Goal: Task Accomplishment & Management: Manage account settings

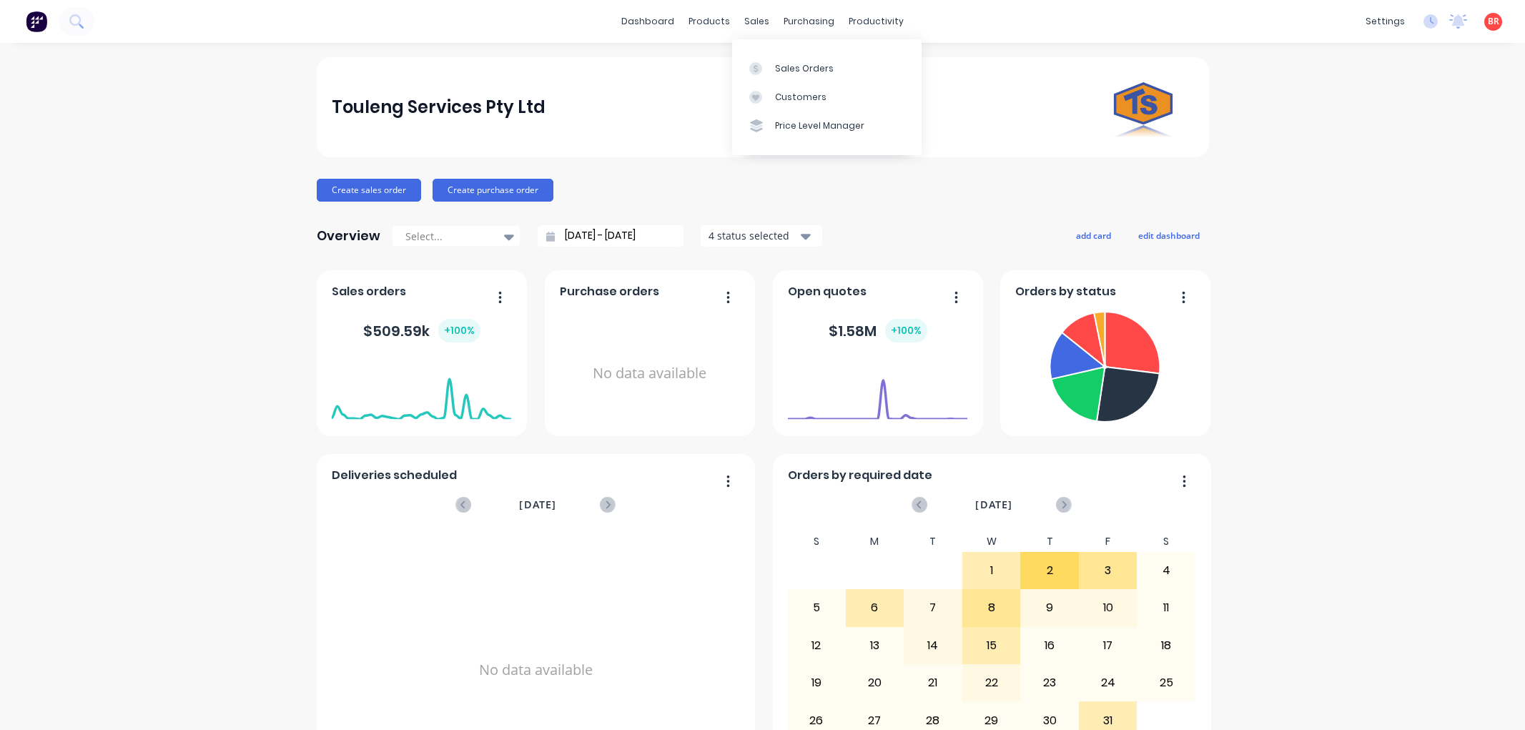
click at [776, 66] on div "Sales Orders" at bounding box center [804, 68] width 59 height 13
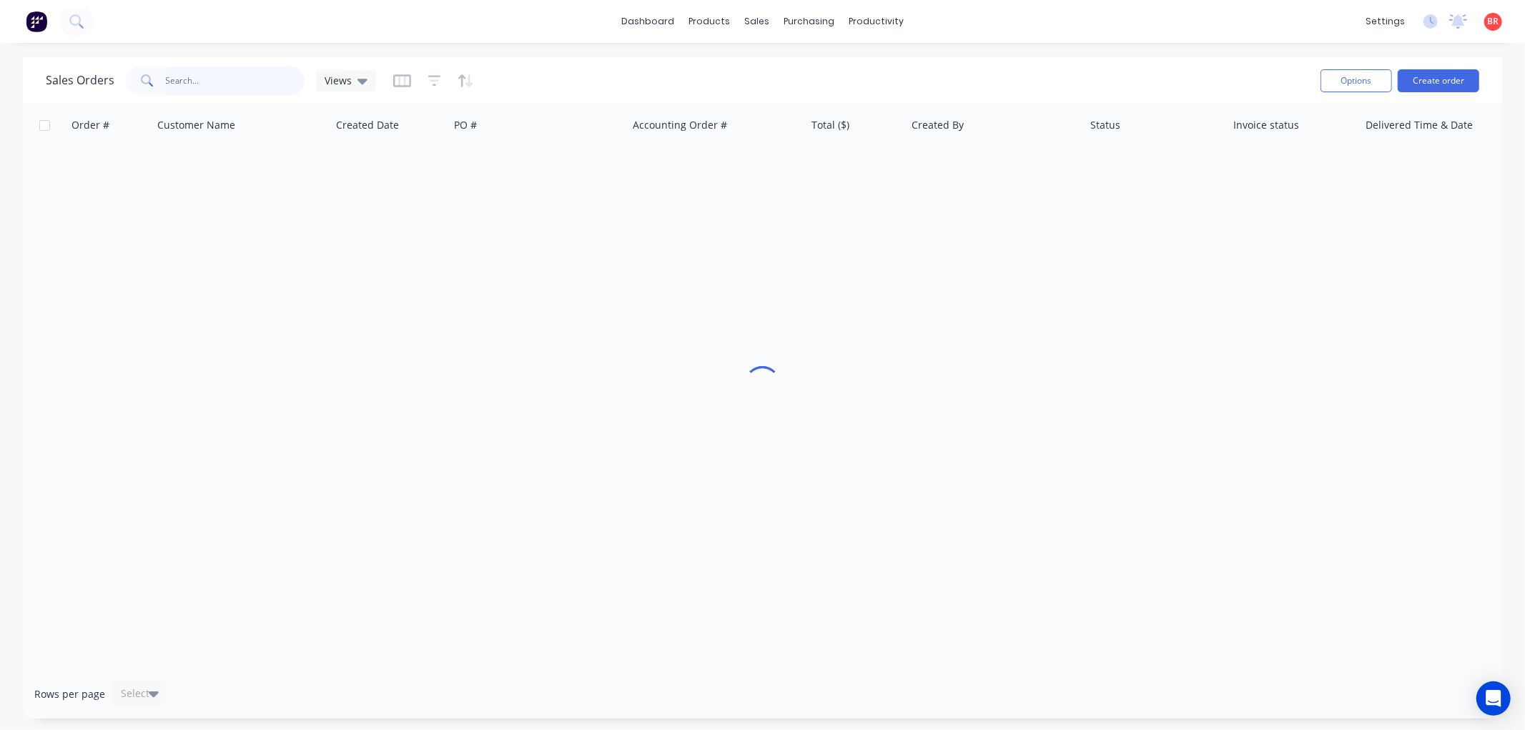
click at [194, 79] on input "text" at bounding box center [235, 80] width 139 height 29
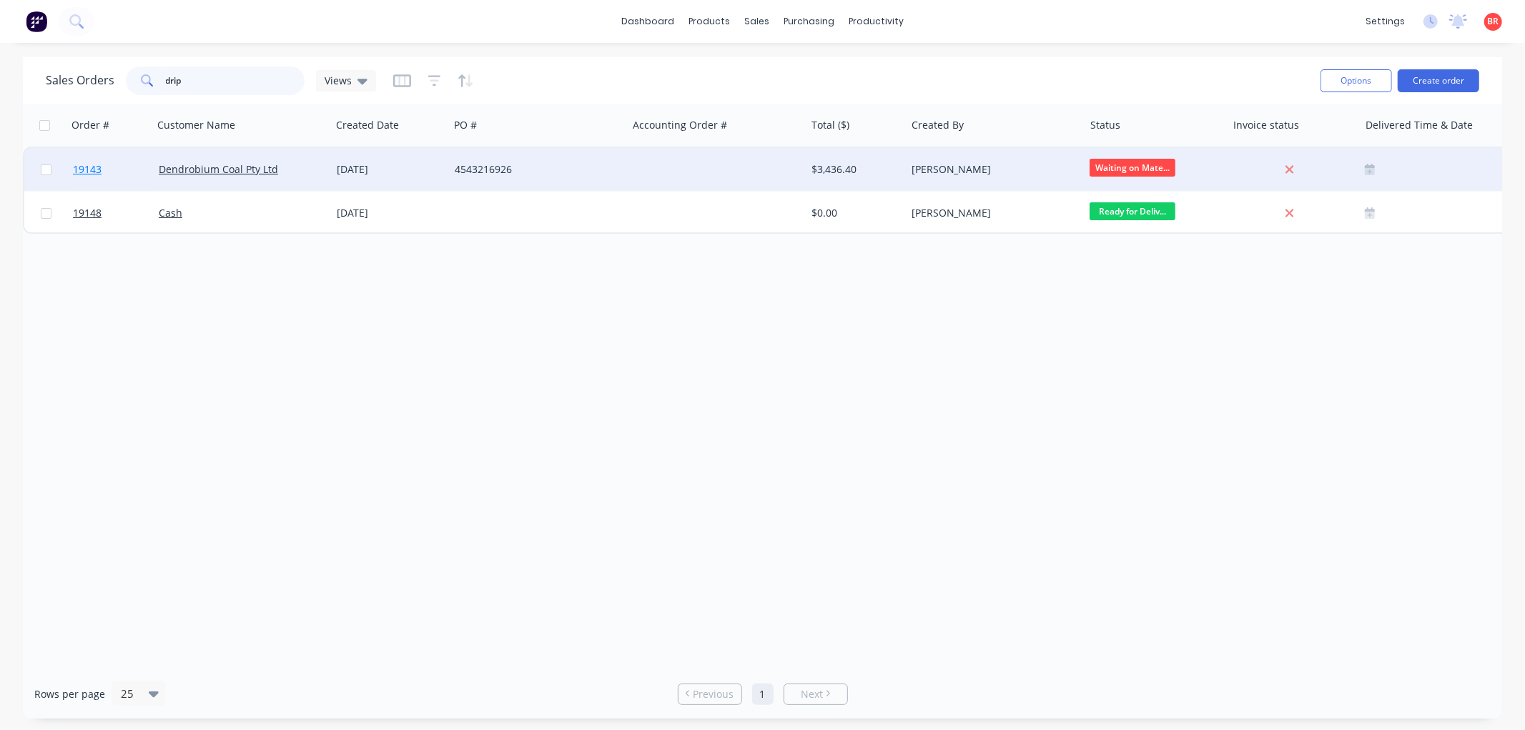
type input "drip"
click at [88, 168] on span "19143" at bounding box center [87, 169] width 29 height 14
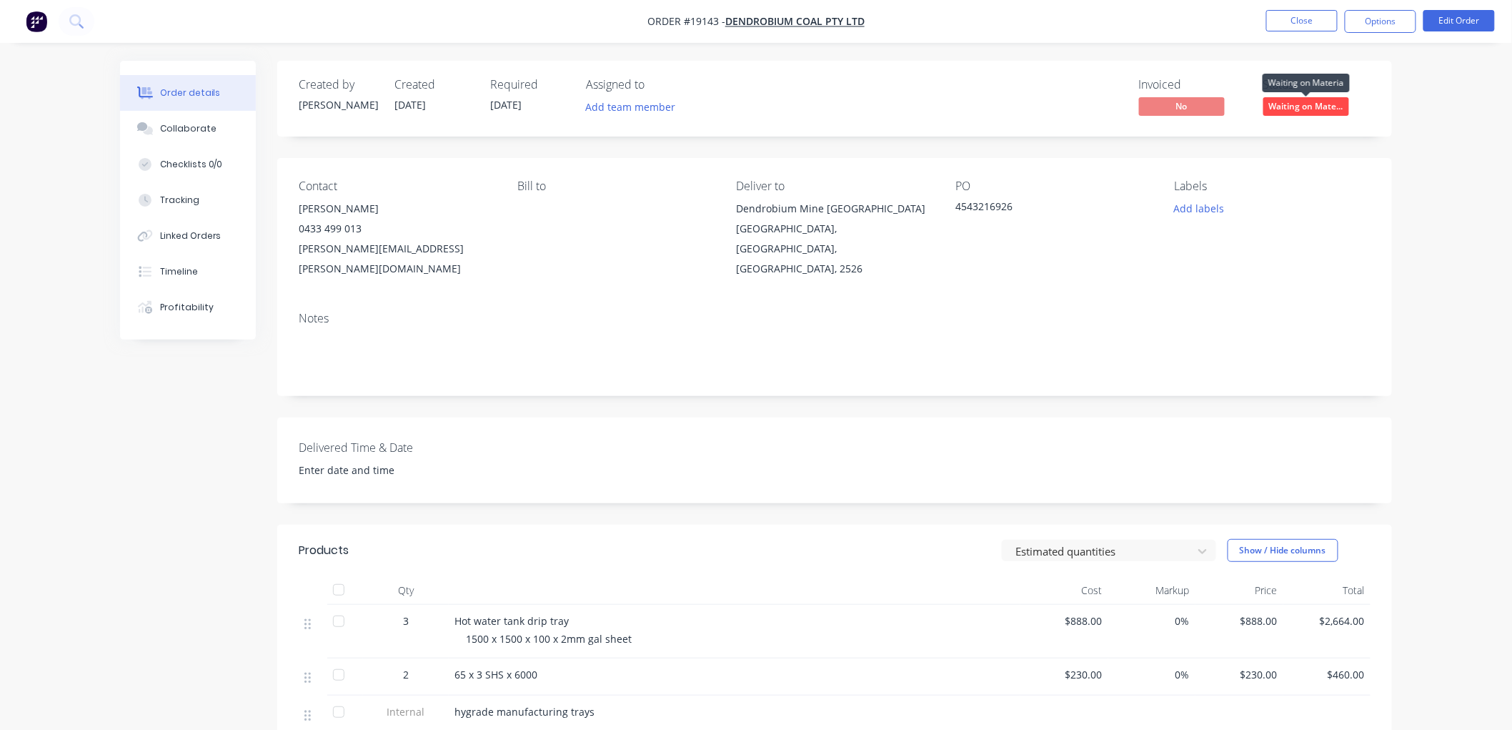
click at [1294, 99] on span "Waiting on Mate..." at bounding box center [1307, 106] width 86 height 18
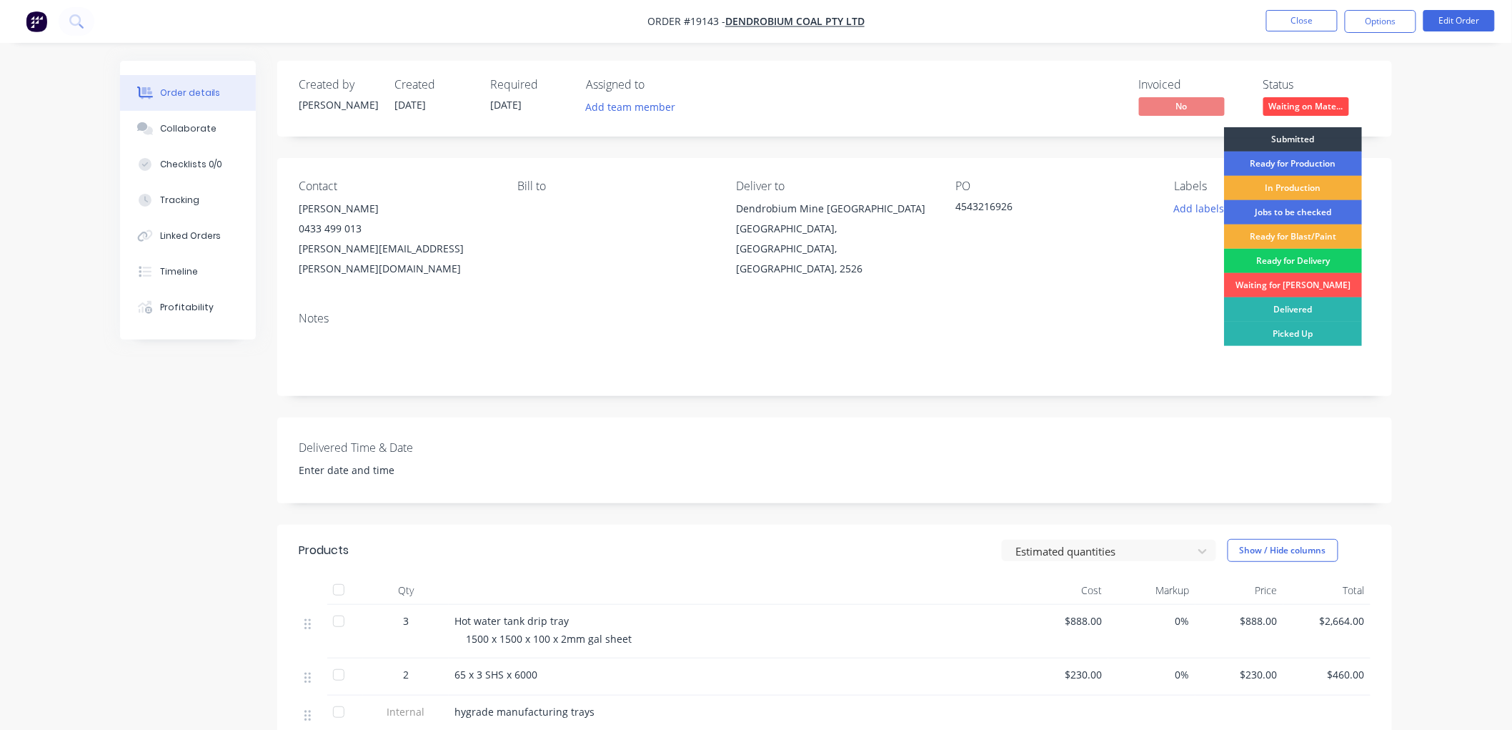
click at [1279, 258] on div "Ready for Delivery" at bounding box center [1293, 261] width 138 height 24
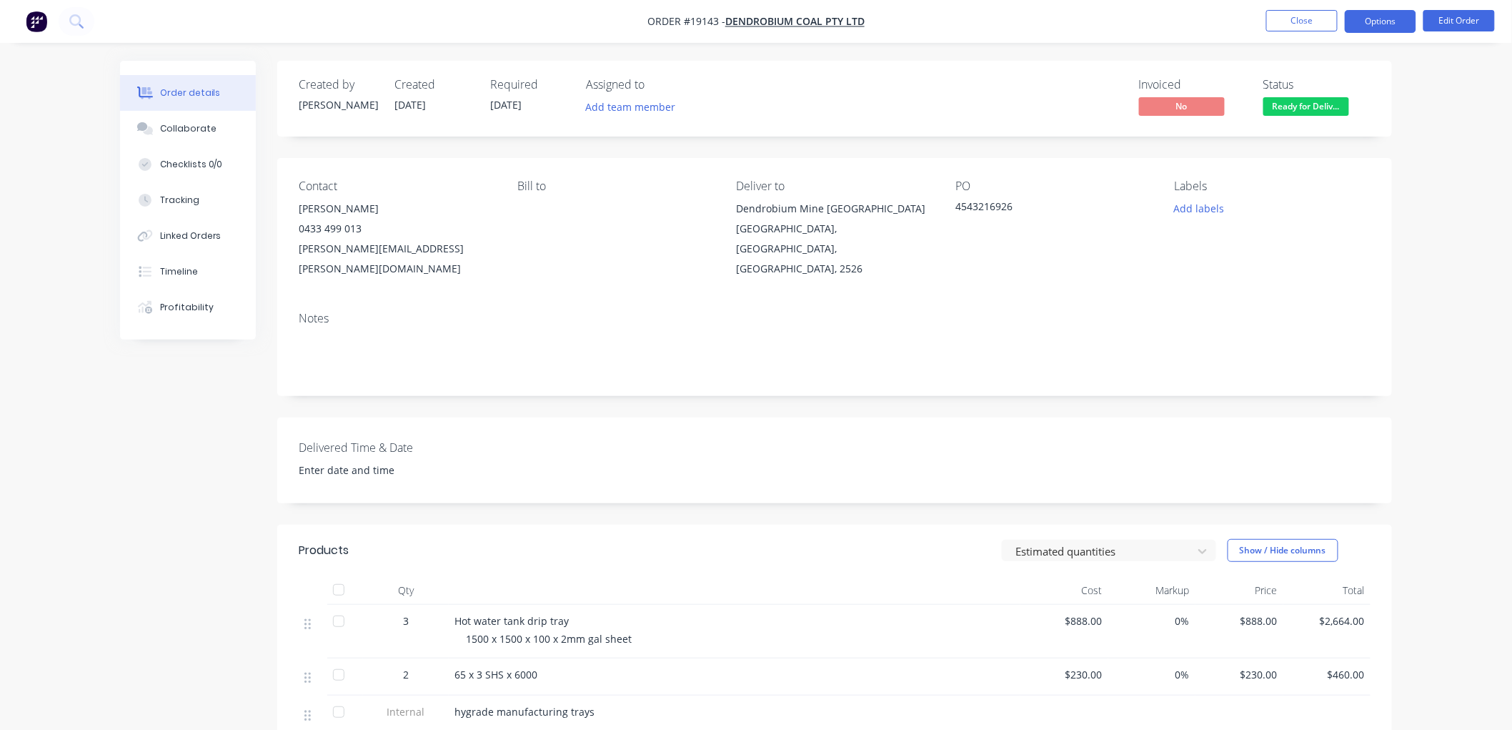
click at [1371, 29] on button "Options" at bounding box center [1380, 21] width 71 height 23
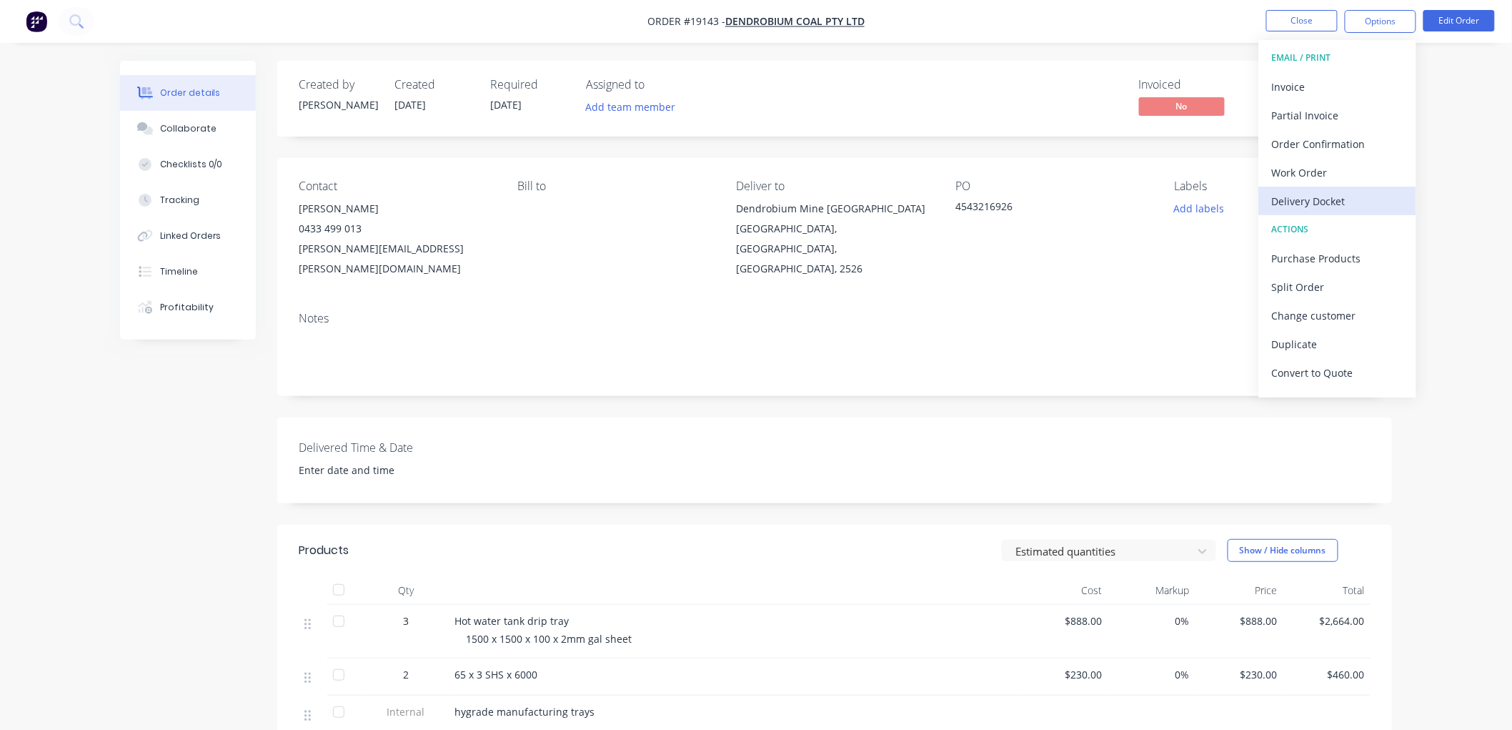
click at [1302, 199] on div "Delivery Docket" at bounding box center [1338, 201] width 132 height 21
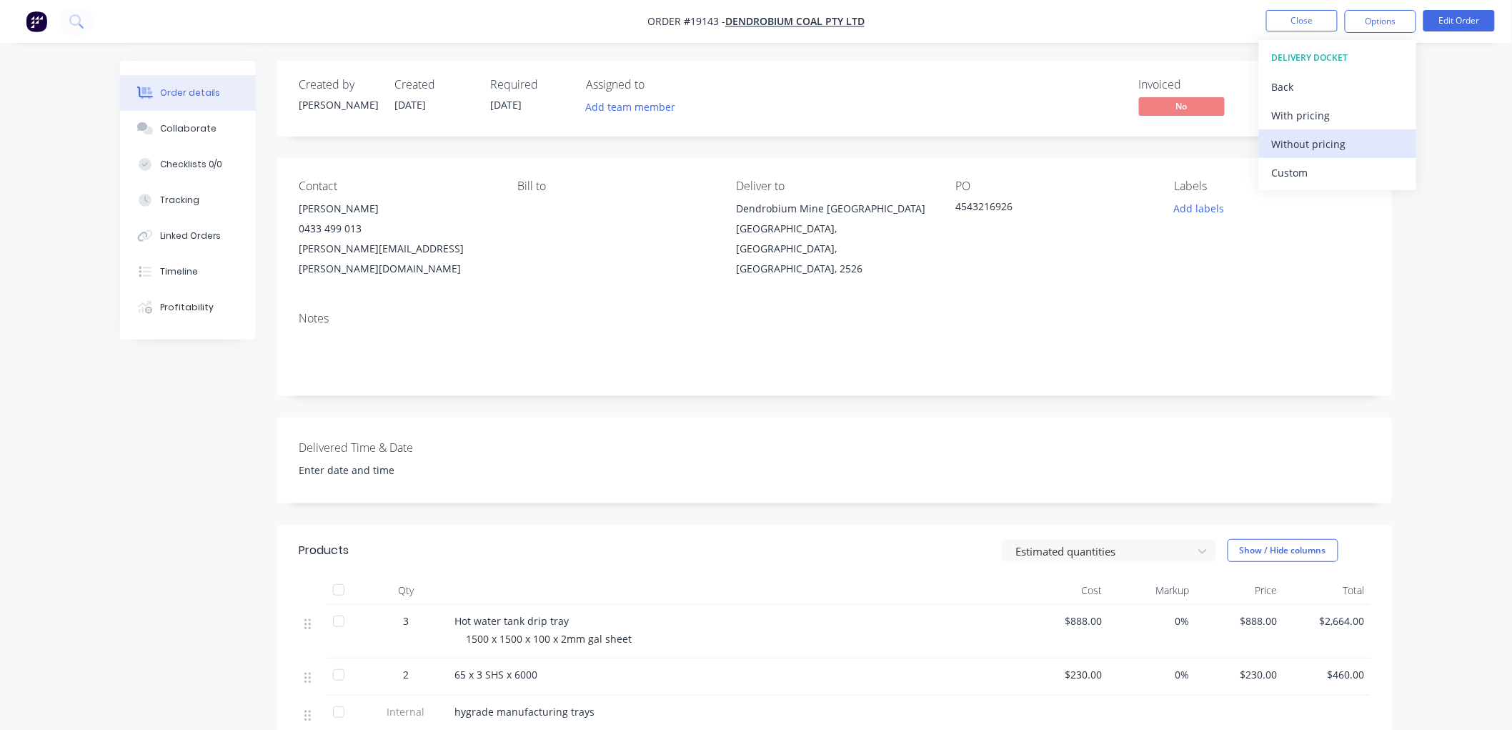
click at [1299, 144] on div "Without pricing" at bounding box center [1338, 144] width 132 height 21
click at [1488, 159] on div "Order details Collaborate Checklists 0/0 Tracking Linked Orders Timeline Profit…" at bounding box center [756, 494] width 1512 height 988
click at [1296, 23] on button "Close" at bounding box center [1302, 20] width 71 height 21
